Goal: Navigation & Orientation: Go to known website

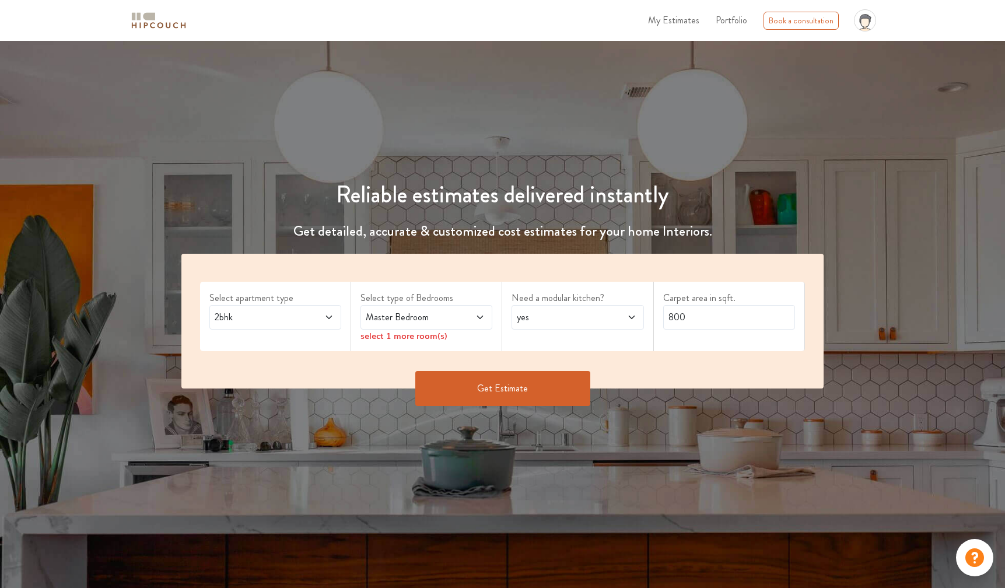
click at [862, 19] on icon at bounding box center [864, 22] width 8 height 9
click at [831, 58] on link "Logout" at bounding box center [834, 51] width 92 height 17
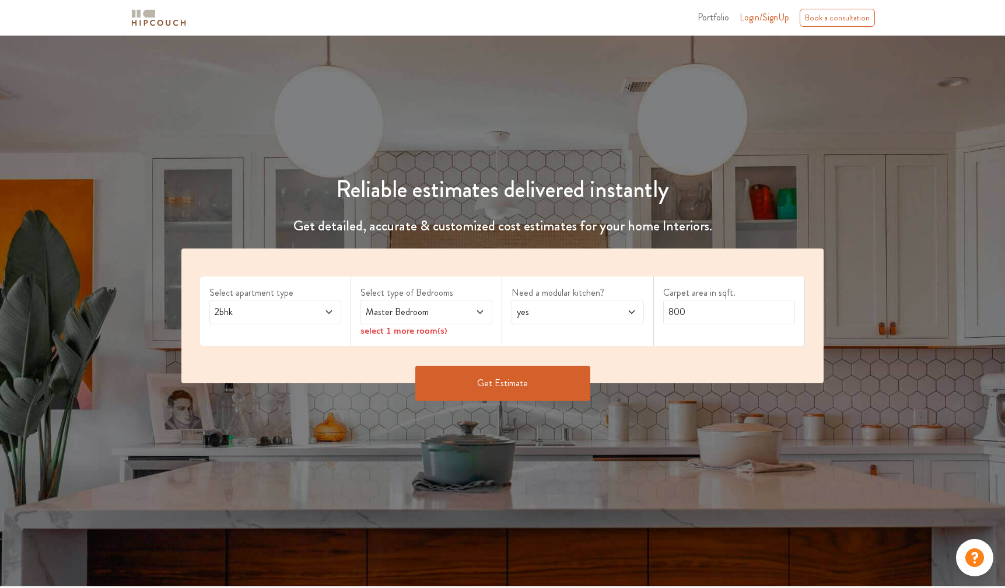
click at [721, 18] on span "Portfolio" at bounding box center [713, 16] width 31 height 13
